Goal: Task Accomplishment & Management: Manage account settings

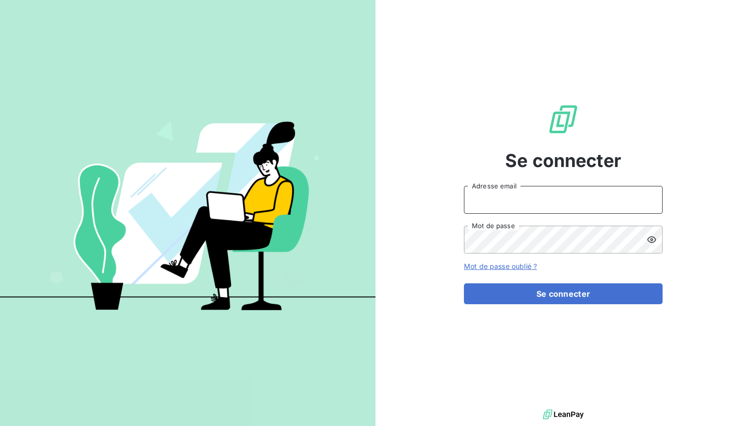
click at [499, 198] on input "Adresse email" at bounding box center [563, 200] width 199 height 28
click at [464, 133] on div "Se connecter Adresse email Mot de passe Mot de passe oublié ? Se connecter" at bounding box center [563, 203] width 199 height 407
click at [501, 198] on input "Adresse email" at bounding box center [563, 200] width 199 height 28
type input "admin@sonatelfixe"
click at [464, 283] on button "Se connecter" at bounding box center [563, 293] width 199 height 21
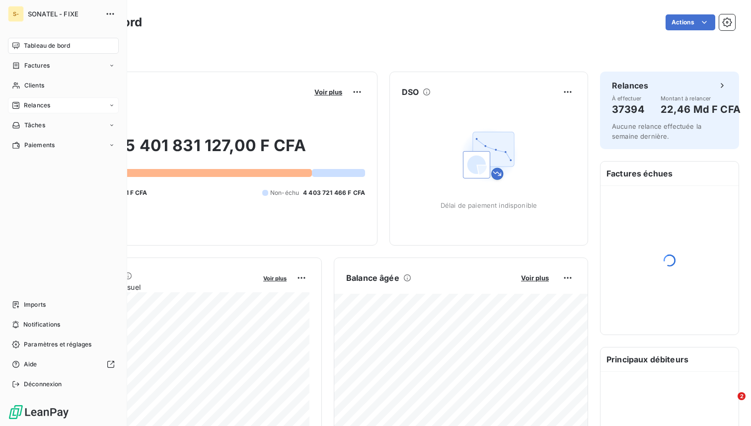
click at [58, 106] on div "Relances" at bounding box center [63, 105] width 111 height 16
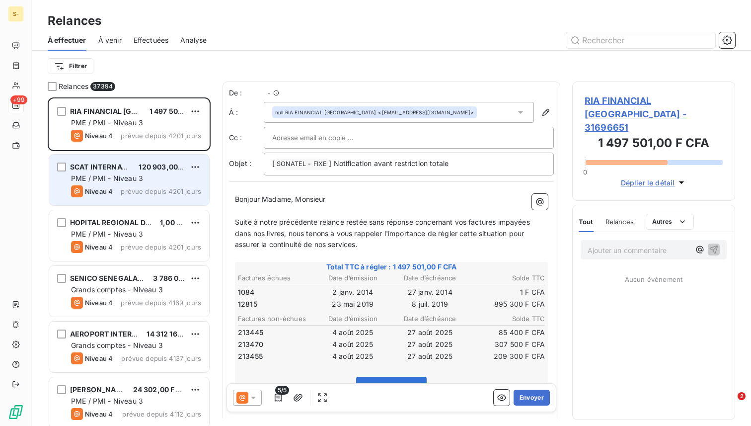
scroll to position [328, 163]
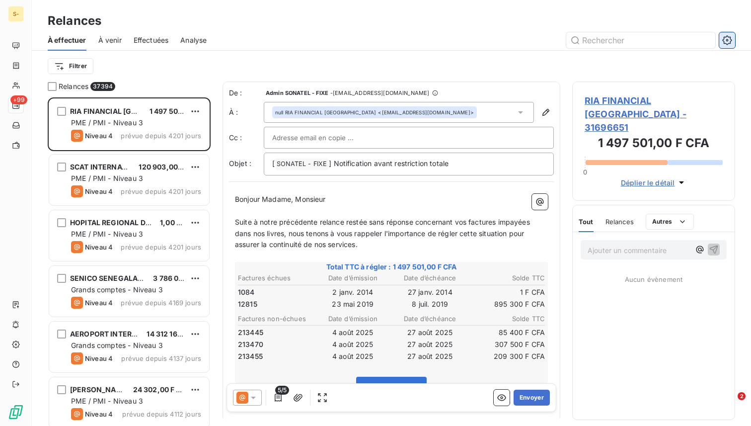
click at [727, 45] on button "button" at bounding box center [728, 40] width 16 height 16
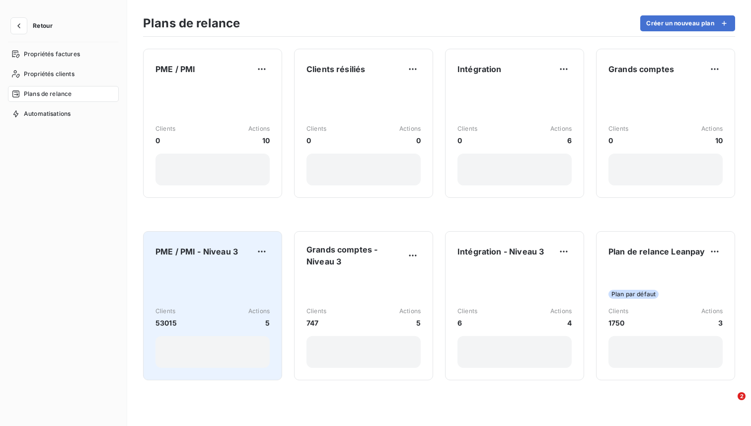
click at [196, 275] on div "Clients 53015 Actions 5" at bounding box center [213, 317] width 114 height 100
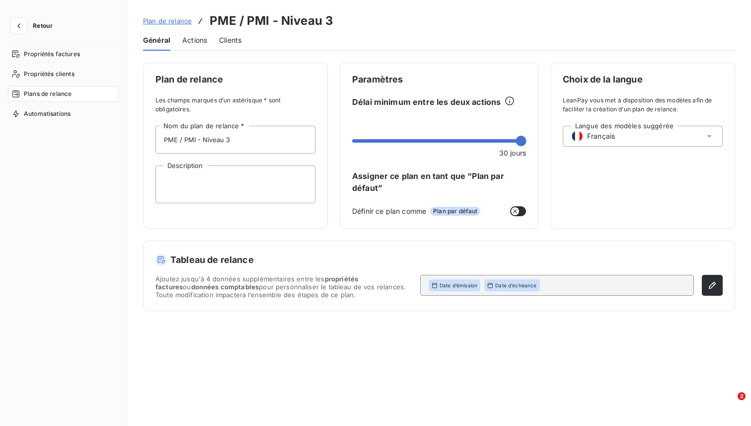
click at [185, 39] on span "Actions" at bounding box center [194, 40] width 25 height 10
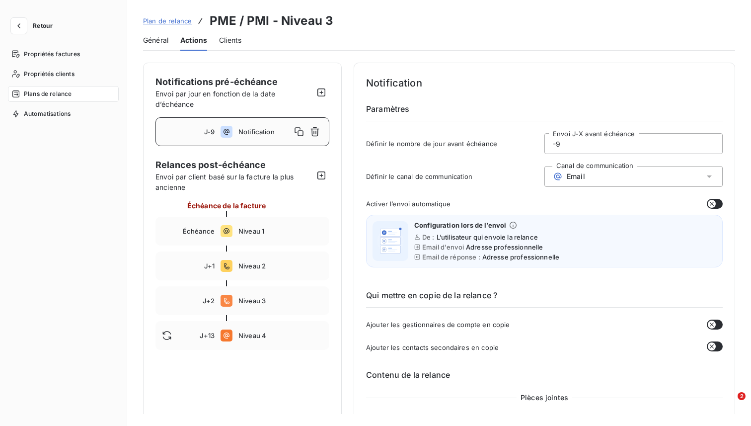
click at [168, 22] on span "Plan de relance" at bounding box center [167, 21] width 49 height 8
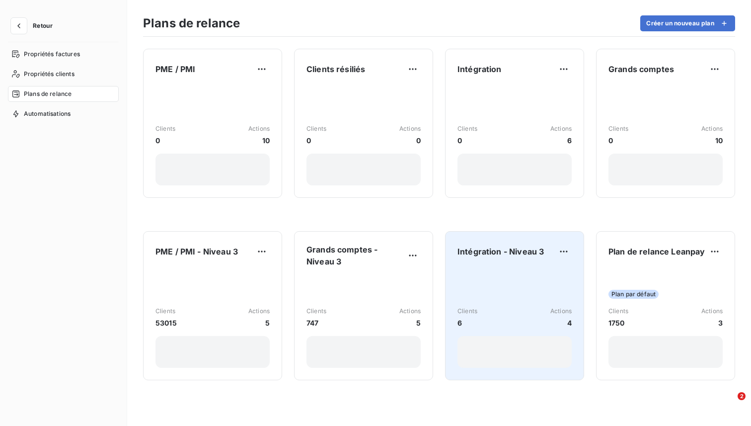
click at [520, 282] on div "Clients 6 Actions 4" at bounding box center [515, 317] width 114 height 100
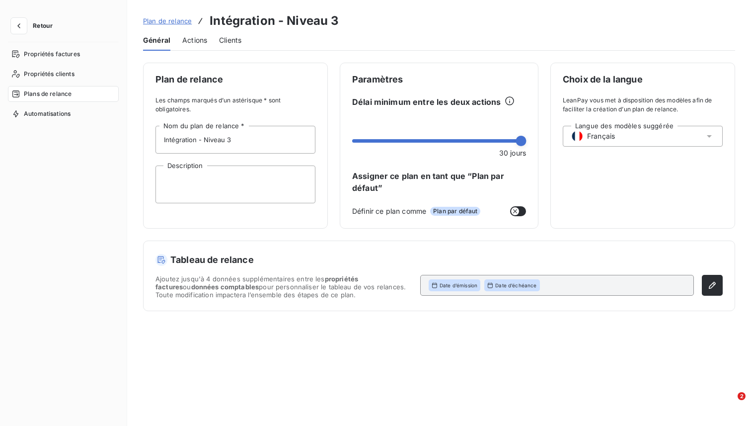
click at [191, 44] on span "Actions" at bounding box center [194, 40] width 25 height 10
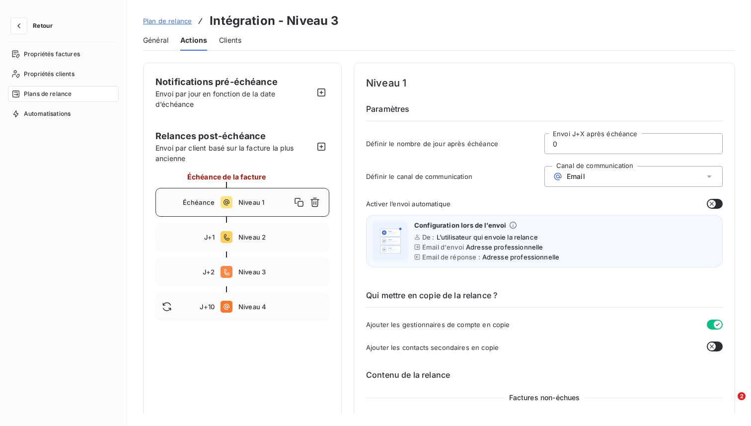
click at [171, 21] on span "Plan de relance" at bounding box center [167, 21] width 49 height 8
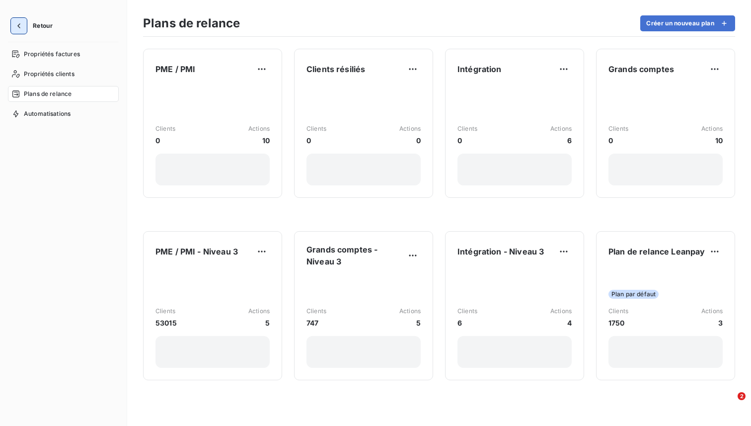
click at [23, 25] on icon "button" at bounding box center [19, 26] width 10 height 10
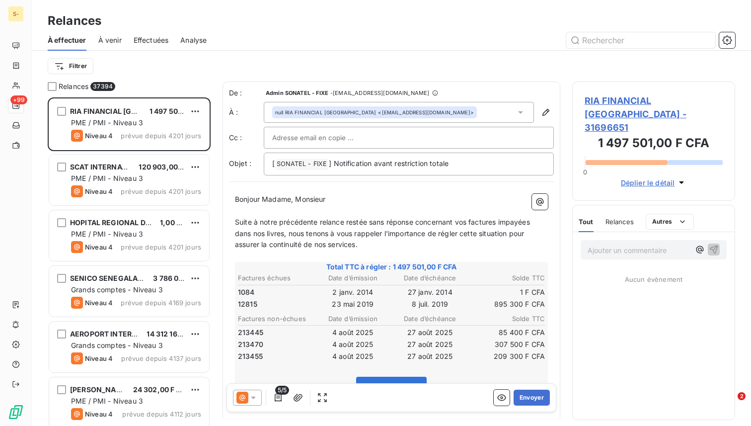
click at [153, 73] on div "Filtrer" at bounding box center [392, 66] width 688 height 19
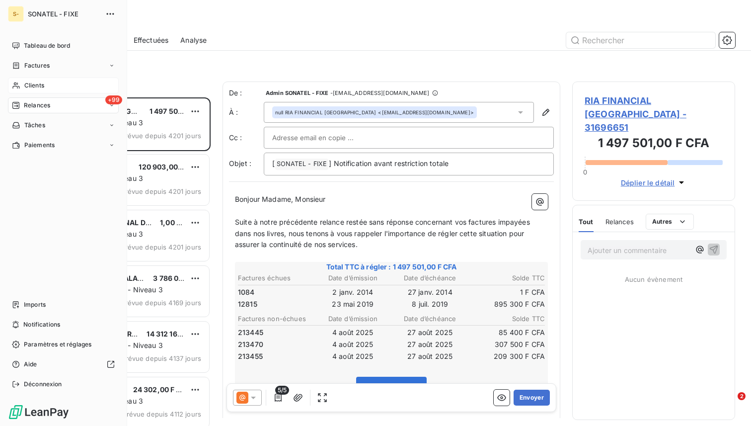
click at [30, 86] on span "Clients" at bounding box center [34, 85] width 20 height 9
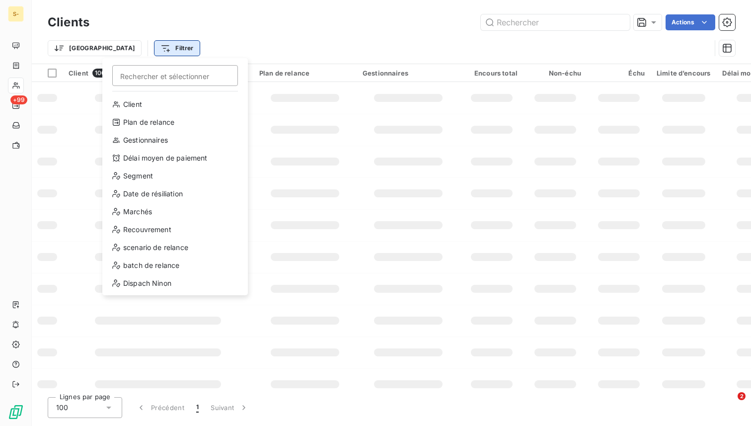
click at [128, 50] on html "S- +99 Clients Actions Trier Filtrer Rechercher et sélectionner Client Plan de …" at bounding box center [375, 213] width 751 height 426
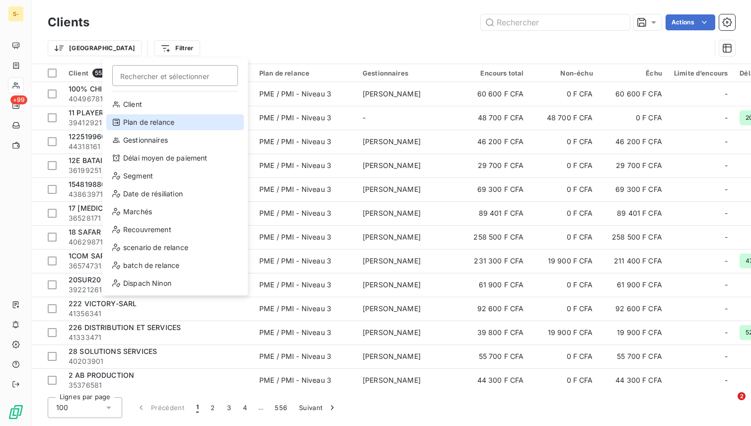
click at [157, 122] on div "Plan de relance" at bounding box center [175, 122] width 138 height 16
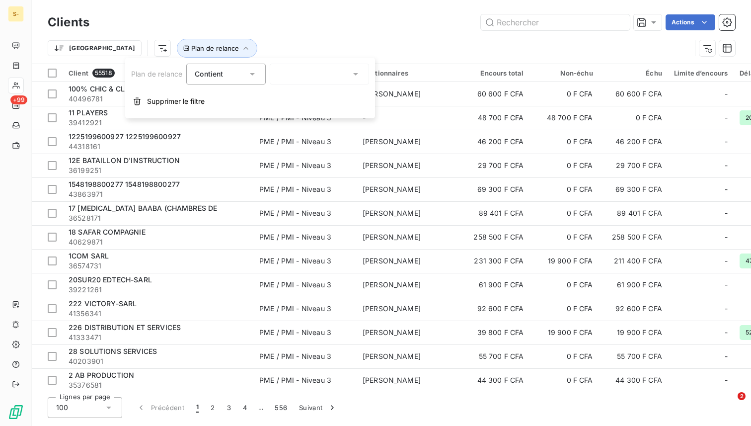
click at [296, 79] on div at bounding box center [319, 74] width 99 height 21
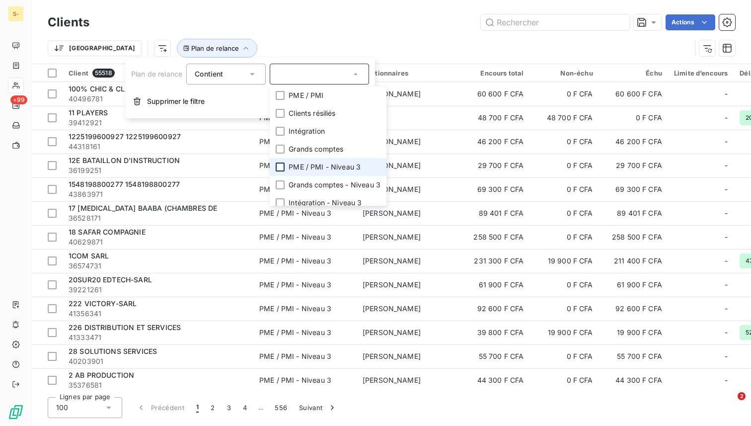
click at [276, 164] on div at bounding box center [280, 167] width 9 height 9
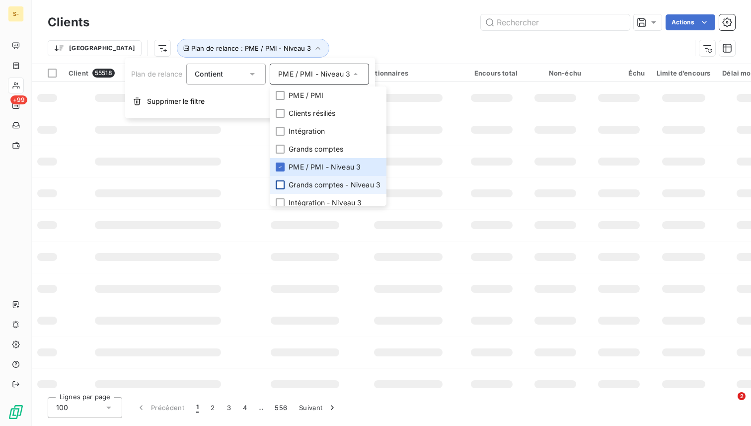
click at [279, 186] on div at bounding box center [280, 184] width 9 height 9
click at [280, 199] on div at bounding box center [280, 202] width 9 height 9
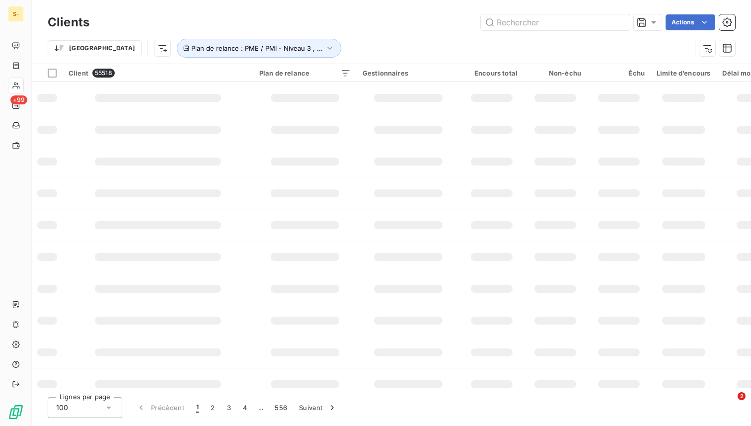
click at [328, 40] on div "Trier Plan de relance : PME / PMI - Niveau 3 , ..." at bounding box center [370, 48] width 644 height 19
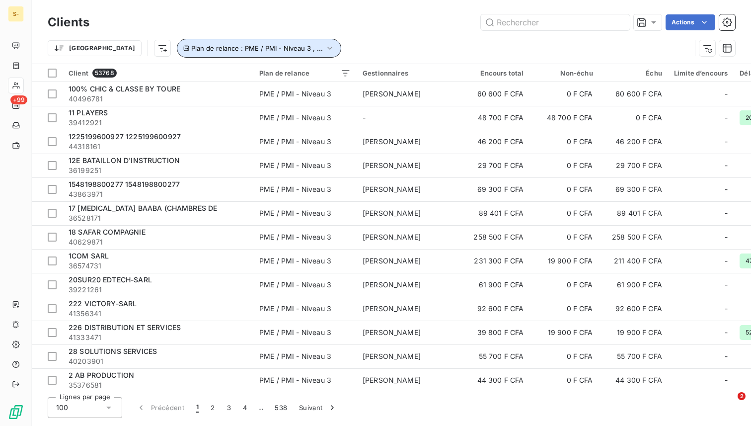
click at [191, 45] on span "Plan de relance : PME / PMI - Niveau 3 , ..." at bounding box center [257, 48] width 132 height 8
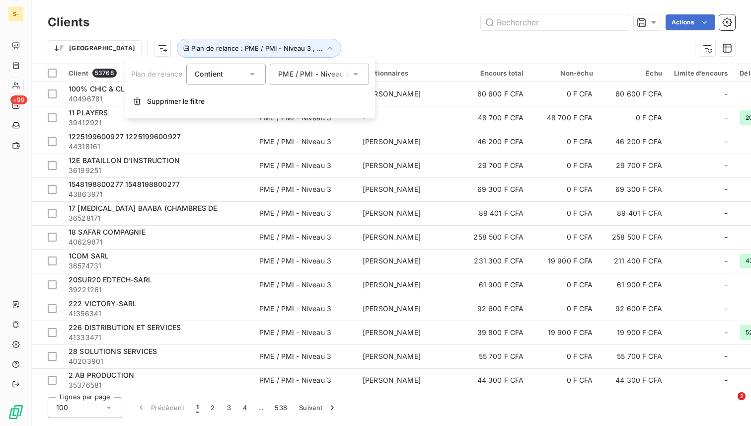
click at [211, 72] on span "Contient" at bounding box center [209, 74] width 28 height 8
click at [217, 111] on span "Ne contient pas" at bounding box center [233, 115] width 54 height 8
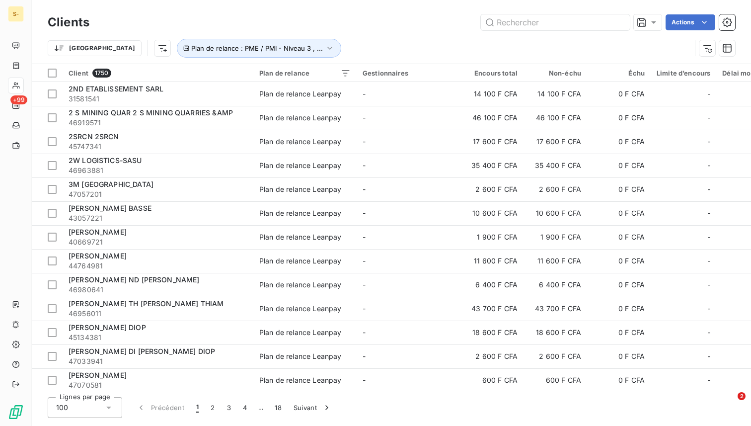
click at [325, 25] on div "Actions" at bounding box center [418, 22] width 634 height 16
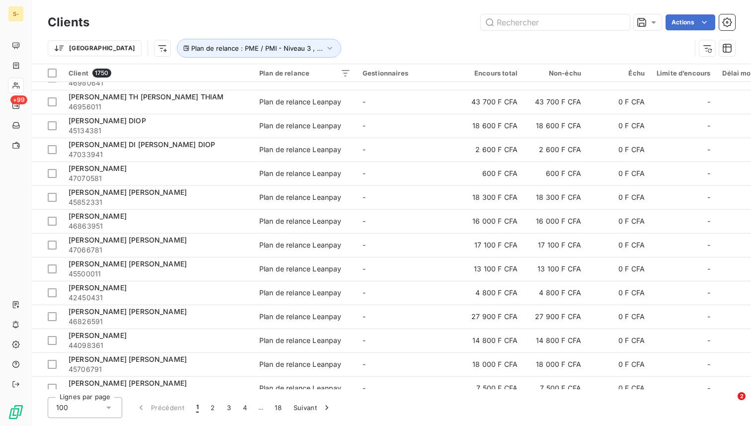
scroll to position [0, 0]
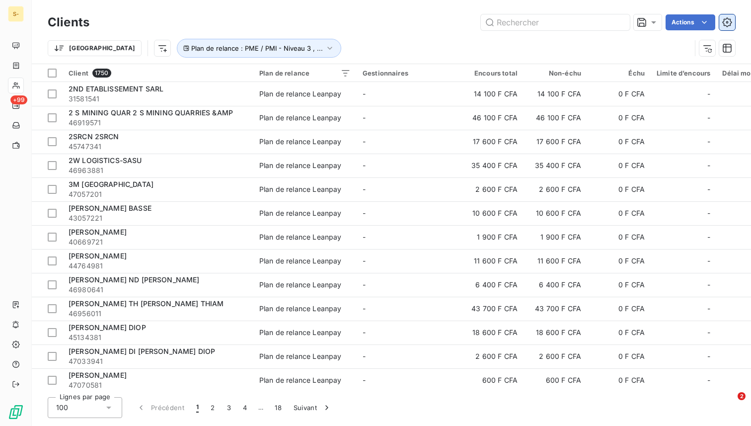
click at [726, 20] on icon "button" at bounding box center [728, 22] width 10 height 10
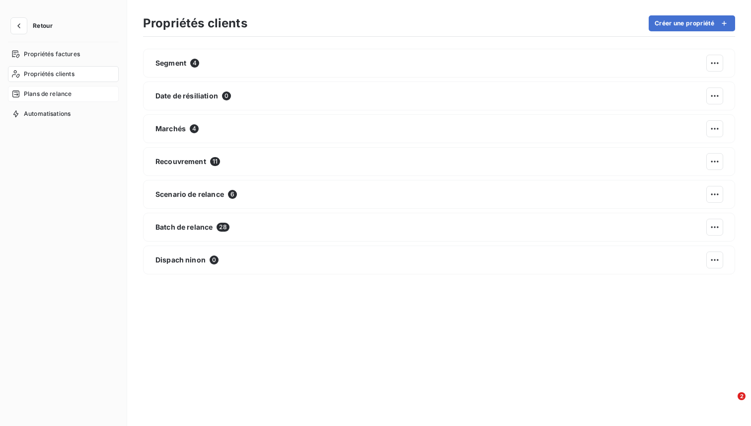
click at [53, 94] on span "Plans de relance" at bounding box center [48, 93] width 48 height 9
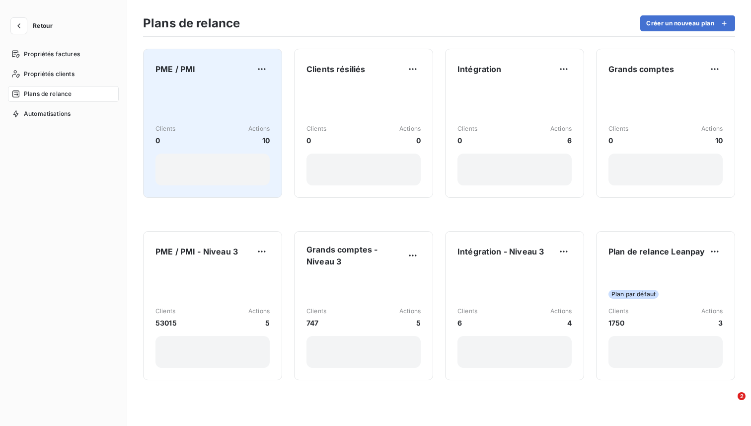
click at [219, 113] on div "Clients 0 Actions 10" at bounding box center [213, 135] width 114 height 100
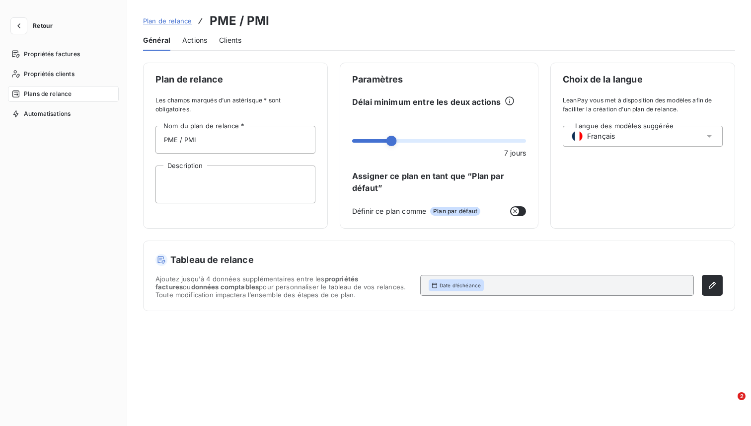
click at [194, 36] on span "Actions" at bounding box center [194, 40] width 25 height 10
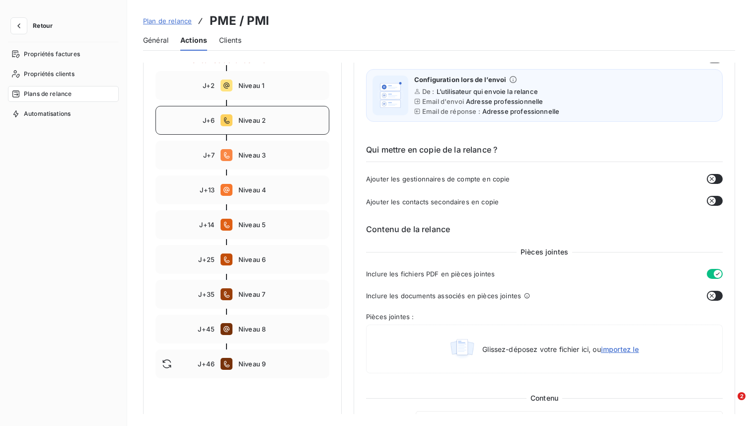
scroll to position [140, 0]
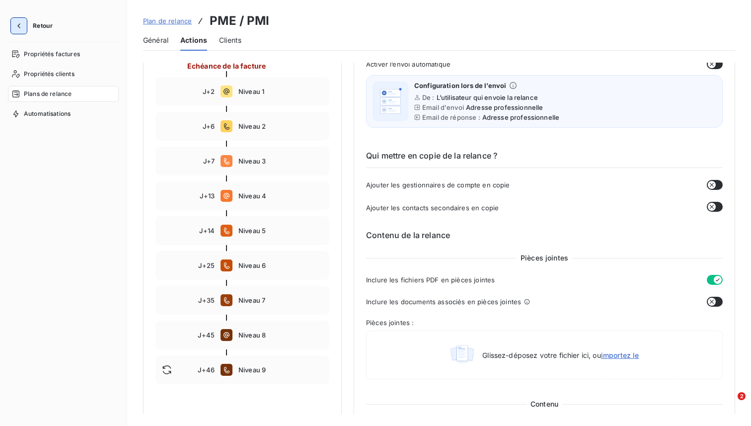
click at [19, 24] on icon "button" at bounding box center [18, 25] width 3 height 5
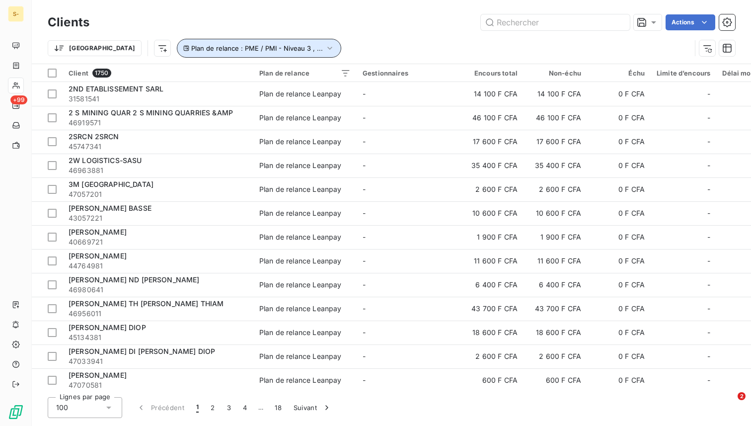
click at [222, 51] on span "Plan de relance : PME / PMI - Niveau 3 , ..." at bounding box center [257, 48] width 132 height 8
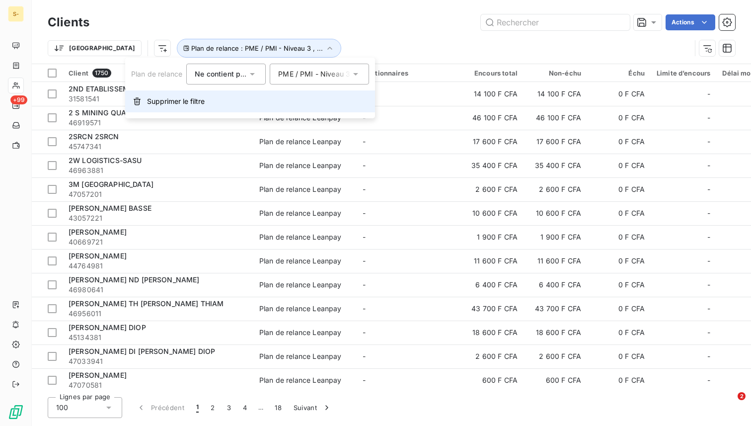
click at [189, 103] on span "Supprimer le filtre" at bounding box center [176, 101] width 58 height 10
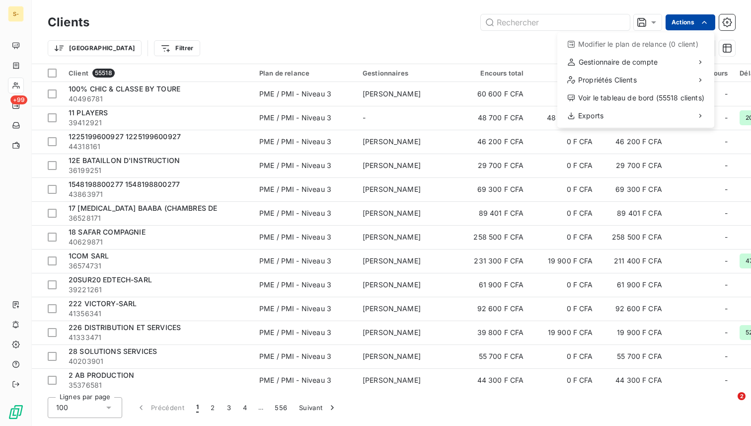
click at [688, 25] on html "S- +99 Clients Actions Modifier le plan de relance (0 client) Gestionnaire de c…" at bounding box center [375, 213] width 751 height 426
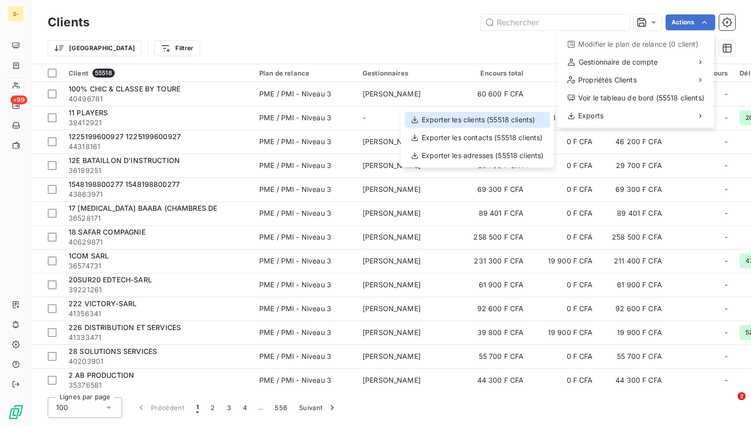
click at [503, 118] on div "Exporter les clients (55518 clients)" at bounding box center [477, 120] width 145 height 16
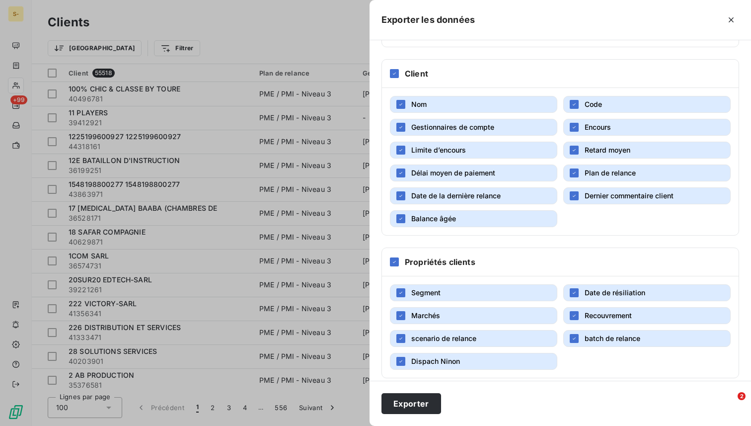
scroll to position [114, 0]
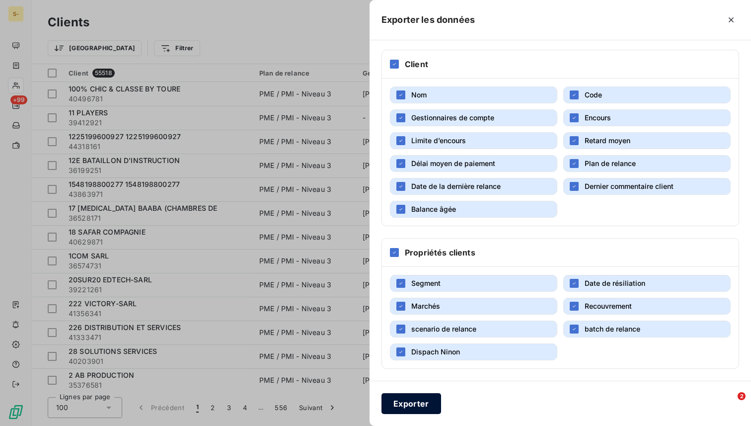
click at [417, 404] on button "Exporter" at bounding box center [412, 403] width 60 height 21
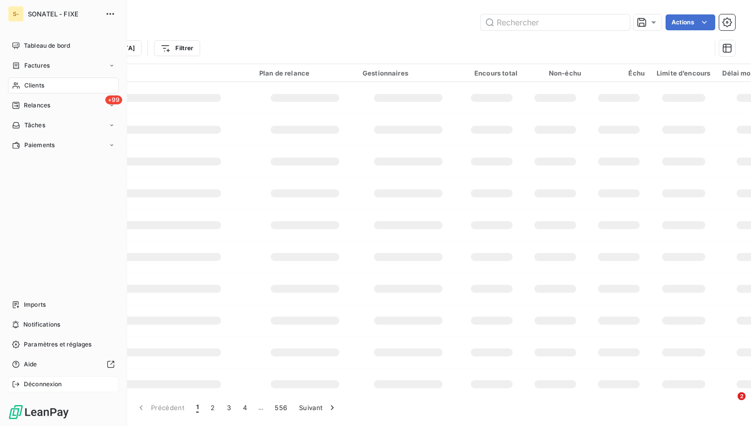
click at [18, 381] on icon at bounding box center [16, 384] width 8 height 8
